Goal: Task Accomplishment & Management: Manage account settings

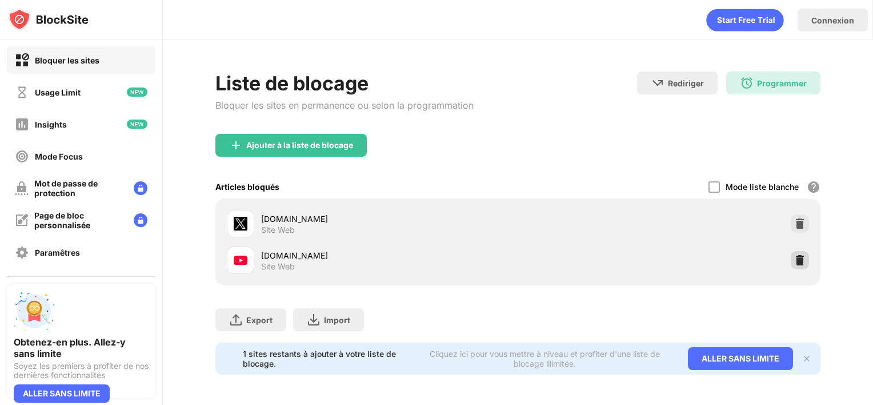
click at [799, 262] on div at bounding box center [800, 260] width 18 height 18
